Goal: Task Accomplishment & Management: Use online tool/utility

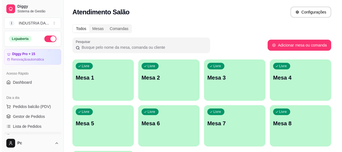
scroll to position [50, 0]
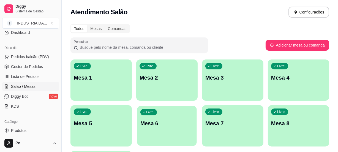
click at [183, 130] on div "Livre Mesa 6" at bounding box center [166, 123] width 59 height 34
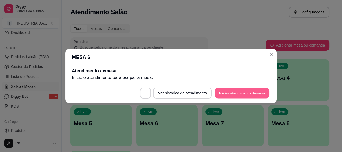
click at [236, 91] on button "Iniciar atendimento de mesa" at bounding box center [241, 93] width 54 height 11
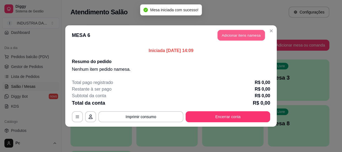
click at [232, 35] on button "Adicionar itens na mesa" at bounding box center [240, 35] width 47 height 11
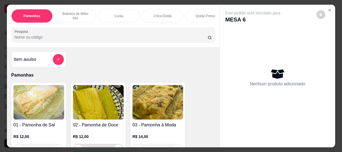
scroll to position [25, 0]
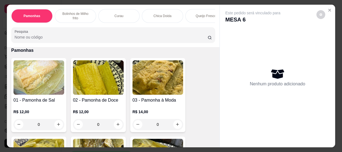
click at [38, 126] on input "0" at bounding box center [38, 124] width 31 height 11
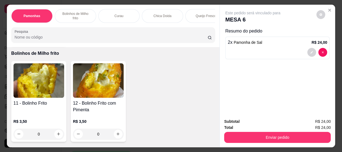
scroll to position [300, 0]
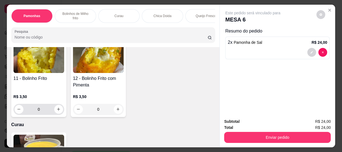
type input "2"
click at [47, 110] on input "0" at bounding box center [38, 109] width 31 height 11
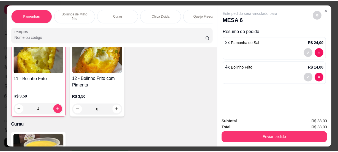
scroll to position [300, 0]
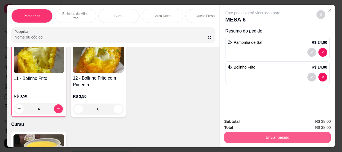
type input "4"
click at [253, 137] on button "Enviar pedido" at bounding box center [276, 137] width 103 height 11
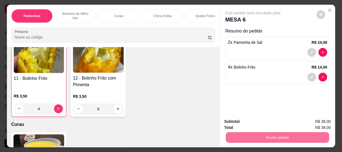
click at [317, 121] on button "Enviar pedido" at bounding box center [316, 122] width 31 height 10
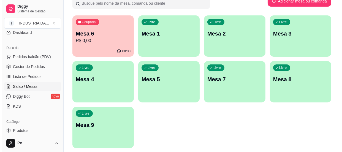
scroll to position [50, 0]
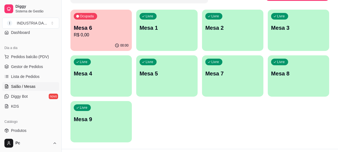
click at [97, 121] on p "Mesa 9" at bounding box center [101, 119] width 55 height 8
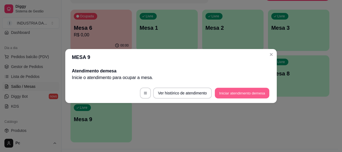
click at [218, 97] on button "Iniciar atendimento de mesa" at bounding box center [241, 93] width 54 height 11
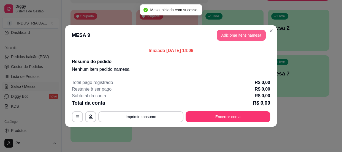
click at [230, 32] on button "Adicionar itens na mesa" at bounding box center [240, 35] width 49 height 11
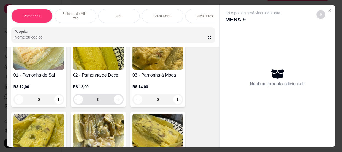
click at [97, 102] on input "0" at bounding box center [98, 99] width 31 height 11
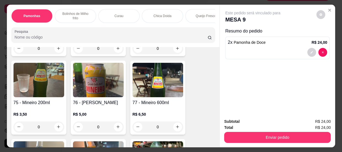
scroll to position [1050, 0]
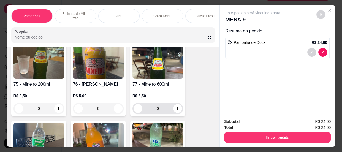
type input "2"
click at [160, 109] on input "0" at bounding box center [157, 108] width 31 height 11
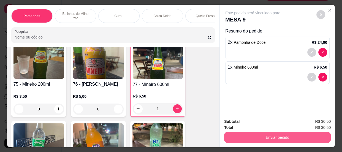
type input "1"
click at [272, 132] on button "Enviar pedido" at bounding box center [277, 137] width 106 height 11
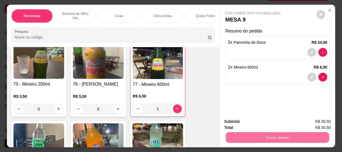
click at [314, 120] on button "Enviar pedido" at bounding box center [316, 122] width 30 height 10
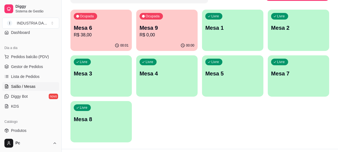
click at [100, 123] on div "Livre Mesa 8" at bounding box center [100, 118] width 61 height 35
click at [300, 38] on div "Livre Mesa 2" at bounding box center [297, 27] width 59 height 34
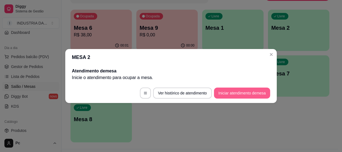
click at [223, 88] on button "Iniciar atendimento de mesa" at bounding box center [242, 92] width 56 height 11
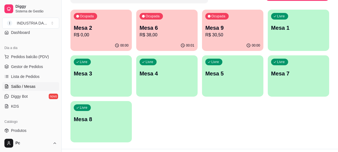
click at [75, 118] on p "Mesa 8" at bounding box center [101, 119] width 55 height 8
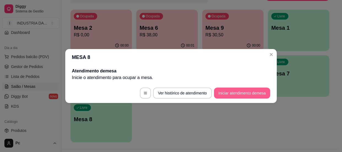
click at [220, 90] on button "Iniciar atendimento de mesa" at bounding box center [242, 92] width 56 height 11
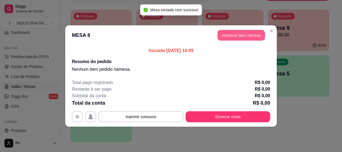
click at [235, 36] on button "Adicionar itens na mesa" at bounding box center [240, 35] width 47 height 11
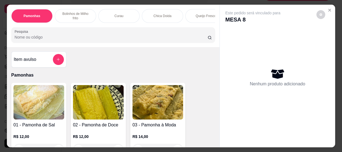
scroll to position [50, 0]
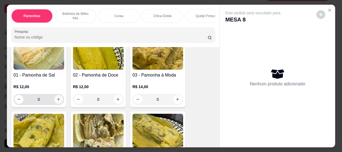
click at [56, 103] on button "increase-product-quantity" at bounding box center [58, 99] width 9 height 9
type input "1"
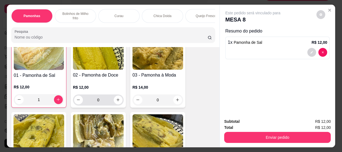
scroll to position [50, 0]
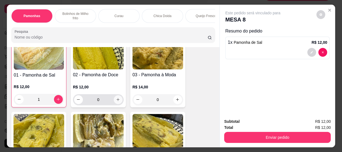
click at [116, 101] on icon "increase-product-quantity" at bounding box center [118, 99] width 4 height 4
type input "1"
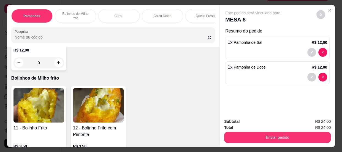
scroll to position [275, 0]
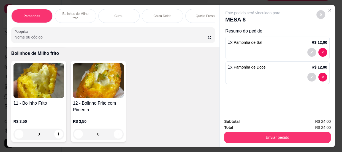
click at [51, 134] on input "0" at bounding box center [38, 133] width 31 height 11
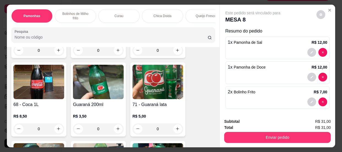
scroll to position [875, 0]
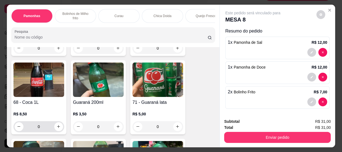
type input "2"
click at [40, 123] on input "0" at bounding box center [38, 126] width 31 height 11
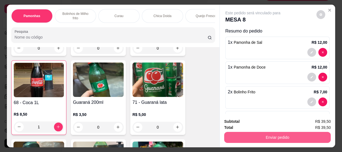
type input "1"
click at [254, 132] on button "Enviar pedido" at bounding box center [277, 137] width 106 height 11
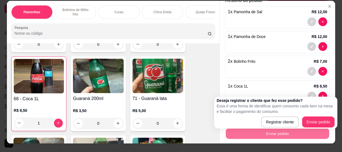
scroll to position [15, 0]
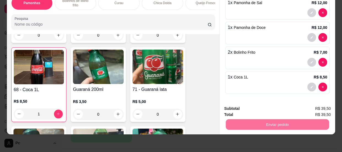
click at [313, 121] on button "Enviar pedido" at bounding box center [316, 122] width 31 height 10
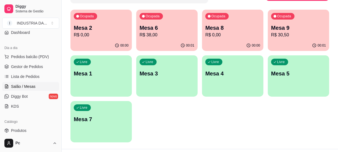
click at [100, 76] on p "Mesa 1" at bounding box center [101, 74] width 55 height 8
click at [109, 32] on p "R$ 0,00" at bounding box center [101, 35] width 53 height 6
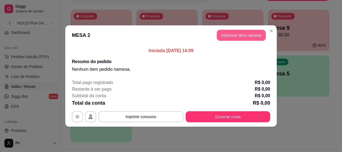
click at [226, 33] on button "Adicionar itens na mesa" at bounding box center [240, 35] width 49 height 11
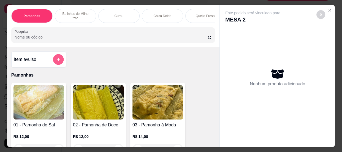
click at [60, 60] on button "add-separate-item" at bounding box center [58, 59] width 11 height 11
click at [328, 9] on icon "Close" at bounding box center [329, 10] width 2 height 2
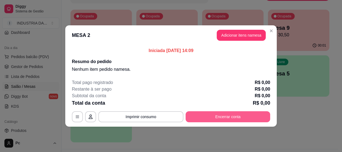
click at [253, 119] on button "Encerrar conta" at bounding box center [227, 116] width 84 height 11
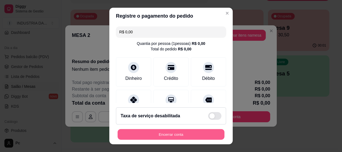
click at [186, 134] on button "Encerrar conta" at bounding box center [170, 134] width 107 height 11
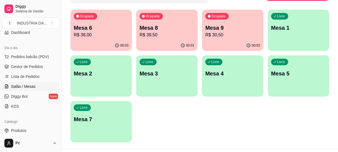
click at [106, 41] on div "00:03" at bounding box center [100, 45] width 61 height 11
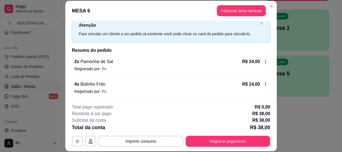
scroll to position [16, 0]
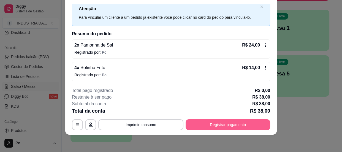
click at [222, 122] on button "Registrar pagamento" at bounding box center [227, 124] width 84 height 11
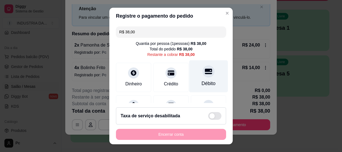
click at [202, 75] on div at bounding box center [208, 71] width 12 height 12
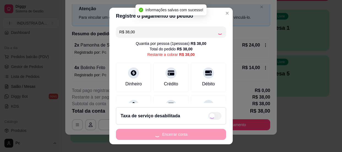
type input "R$ 0,00"
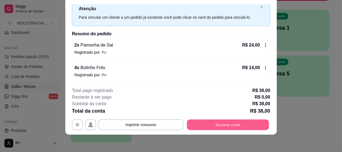
click at [236, 120] on button "Encerrar conta" at bounding box center [228, 124] width 82 height 11
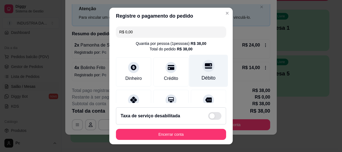
click at [202, 71] on div at bounding box center [208, 66] width 12 height 12
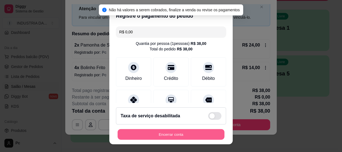
click at [178, 132] on button "Encerrar conta" at bounding box center [170, 134] width 107 height 11
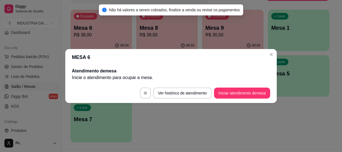
scroll to position [0, 0]
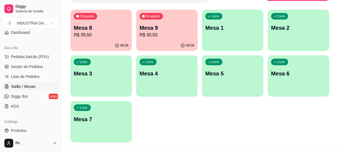
click at [184, 62] on div "Livre Mesa 4" at bounding box center [166, 72] width 61 height 35
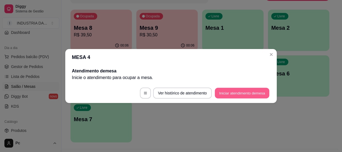
click at [247, 95] on button "Iniciar atendimento de mesa" at bounding box center [241, 93] width 54 height 11
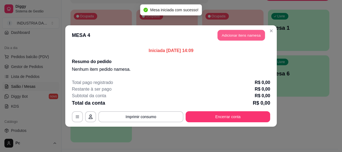
click at [246, 32] on button "Adicionar itens na mesa" at bounding box center [240, 35] width 47 height 11
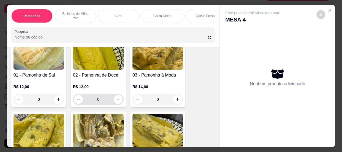
scroll to position [125, 0]
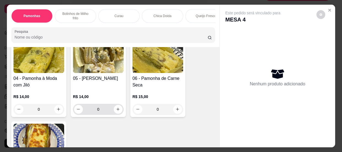
click at [104, 112] on input "0" at bounding box center [98, 109] width 31 height 11
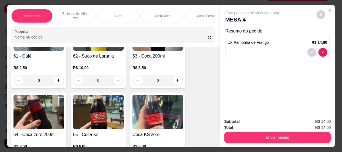
scroll to position [650, 0]
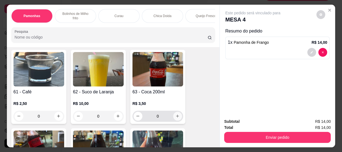
type input "1"
click at [176, 116] on icon "increase-product-quantity" at bounding box center [177, 116] width 4 height 4
type input "1"
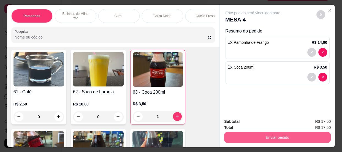
click at [266, 134] on button "Enviar pedido" at bounding box center [277, 137] width 106 height 11
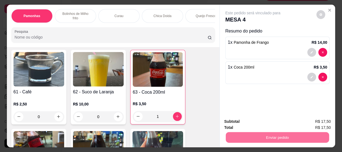
click at [317, 117] on button "Enviar pedido" at bounding box center [316, 122] width 31 height 10
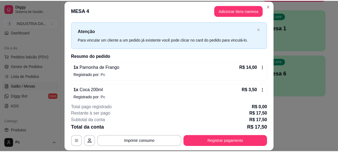
scroll to position [17, 0]
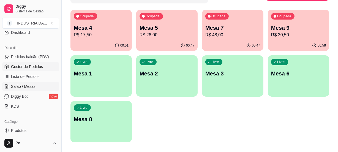
click at [42, 65] on link "Gestor de Pedidos" at bounding box center [30, 66] width 57 height 9
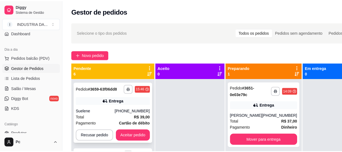
scroll to position [25, 0]
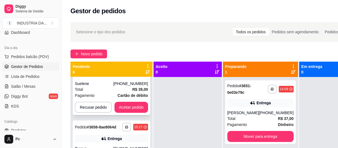
click at [127, 88] on div "Total R$ 39,00" at bounding box center [111, 89] width 73 height 6
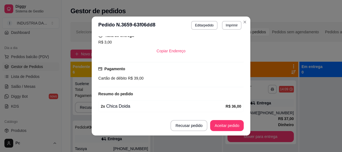
scroll to position [1, 0]
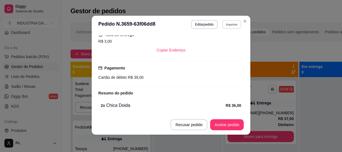
click at [232, 25] on button "Imprimir" at bounding box center [231, 24] width 19 height 9
click at [217, 41] on button "PAMONHAA" at bounding box center [220, 43] width 40 height 9
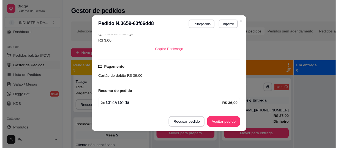
scroll to position [0, 0]
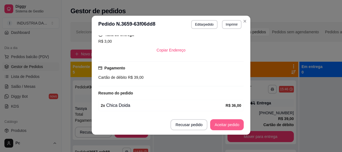
click at [235, 121] on button "Aceitar pedido" at bounding box center [227, 124] width 34 height 11
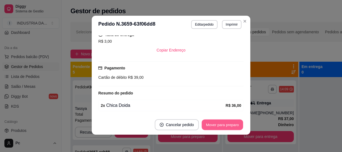
click at [217, 126] on button "Mover para preparo" at bounding box center [221, 124] width 41 height 11
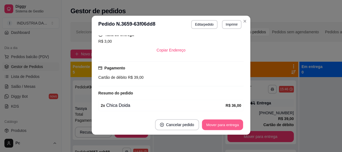
click at [217, 126] on button "Mover para entrega" at bounding box center [222, 124] width 41 height 11
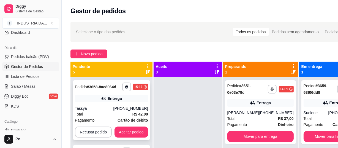
click at [126, 124] on div "**********" at bounding box center [112, 109] width 78 height 59
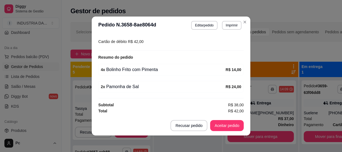
scroll to position [1, 0]
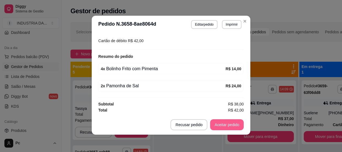
click at [235, 124] on button "Aceitar pedido" at bounding box center [227, 124] width 34 height 11
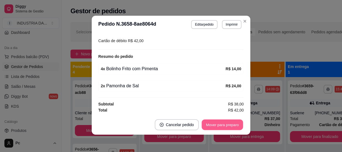
click at [234, 124] on button "Mover para preparo" at bounding box center [221, 124] width 41 height 11
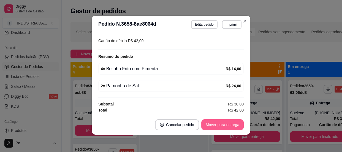
click at [234, 124] on button "Mover para entrega" at bounding box center [222, 124] width 42 height 11
click at [234, 124] on button "Mover para finalizado" at bounding box center [221, 124] width 46 height 11
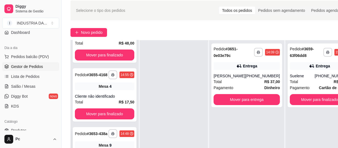
scroll to position [87, 0]
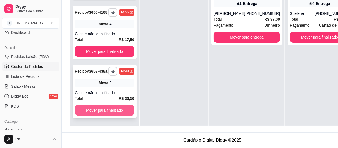
click at [110, 107] on button "Mover para finalizado" at bounding box center [104, 110] width 59 height 11
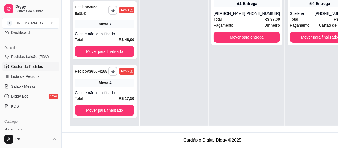
scroll to position [43, 0]
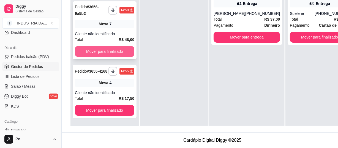
click at [106, 49] on button "Mover para finalizado" at bounding box center [104, 51] width 59 height 11
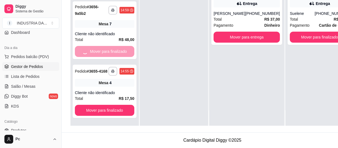
scroll to position [0, 0]
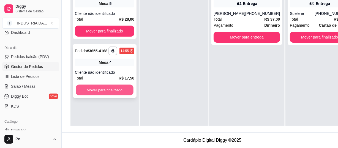
click at [106, 85] on button "Mover para finalizado" at bounding box center [105, 90] width 58 height 11
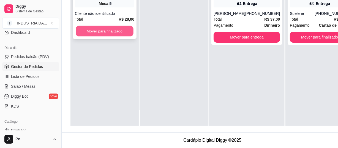
click at [86, 29] on button "Mover para finalizado" at bounding box center [105, 31] width 58 height 11
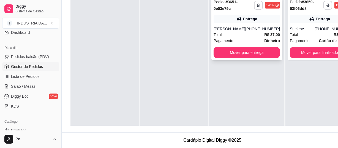
click at [244, 26] on div "[PERSON_NAME]" at bounding box center [229, 28] width 32 height 5
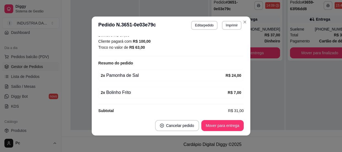
scroll to position [192, 0]
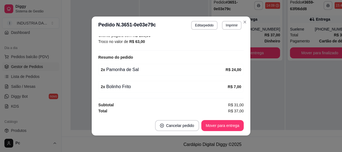
click at [228, 116] on footer "Cancelar pedido Mover para entrega" at bounding box center [171, 125] width 158 height 20
click at [230, 122] on button "Mover para entrega" at bounding box center [222, 125] width 42 height 11
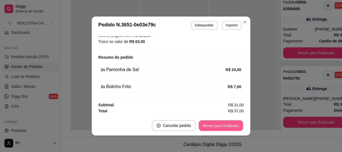
click at [232, 124] on button "Mover para finalizado" at bounding box center [221, 125] width 44 height 11
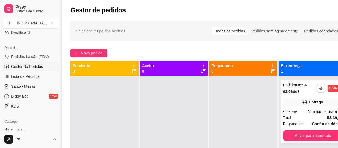
scroll to position [0, 0]
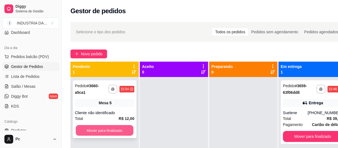
click at [111, 130] on button "Mover para finalizado" at bounding box center [105, 130] width 58 height 11
